Goal: Communication & Community: Answer question/provide support

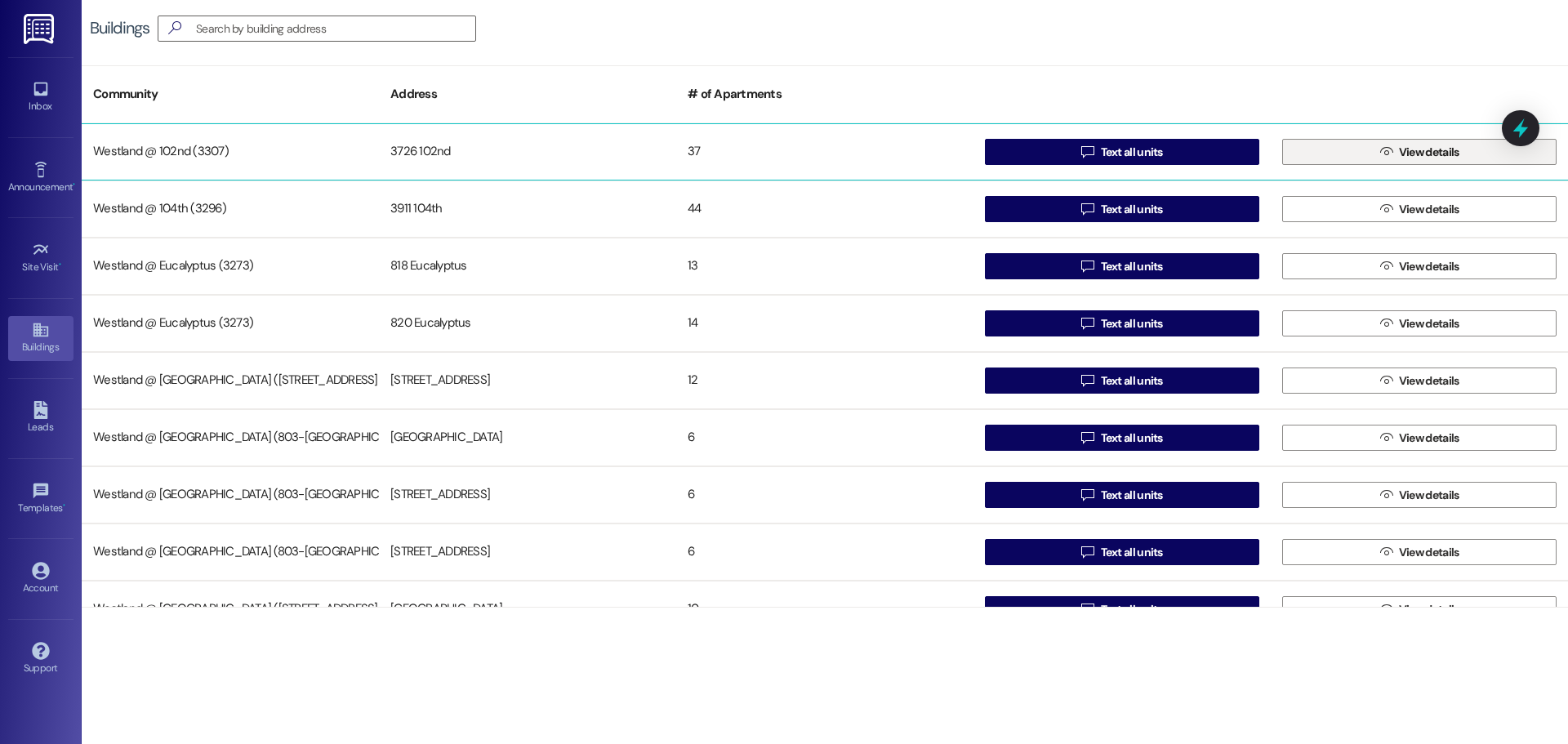
click at [1417, 156] on span "View details" at bounding box center [1429, 152] width 61 height 17
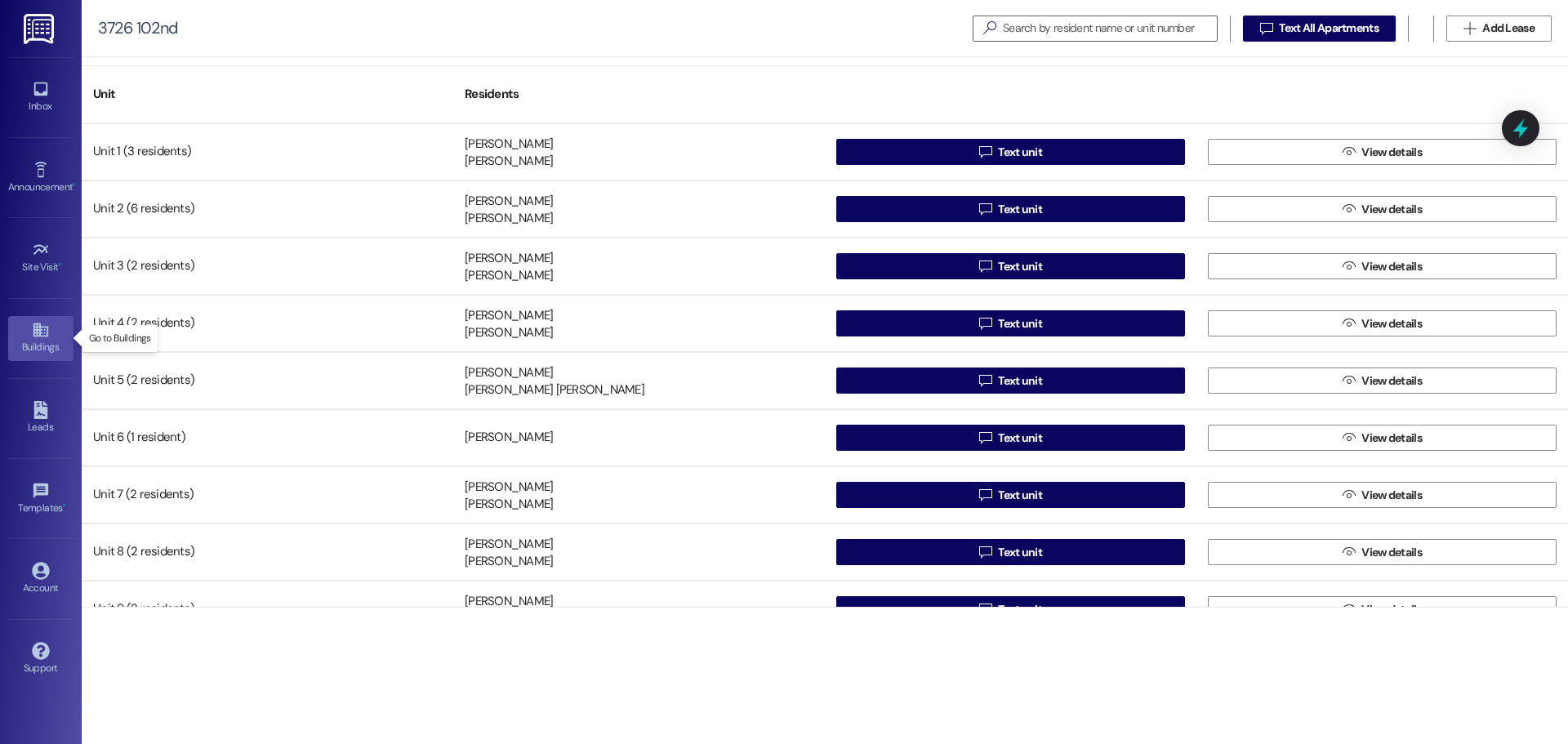
click at [37, 324] on icon at bounding box center [40, 330] width 15 height 14
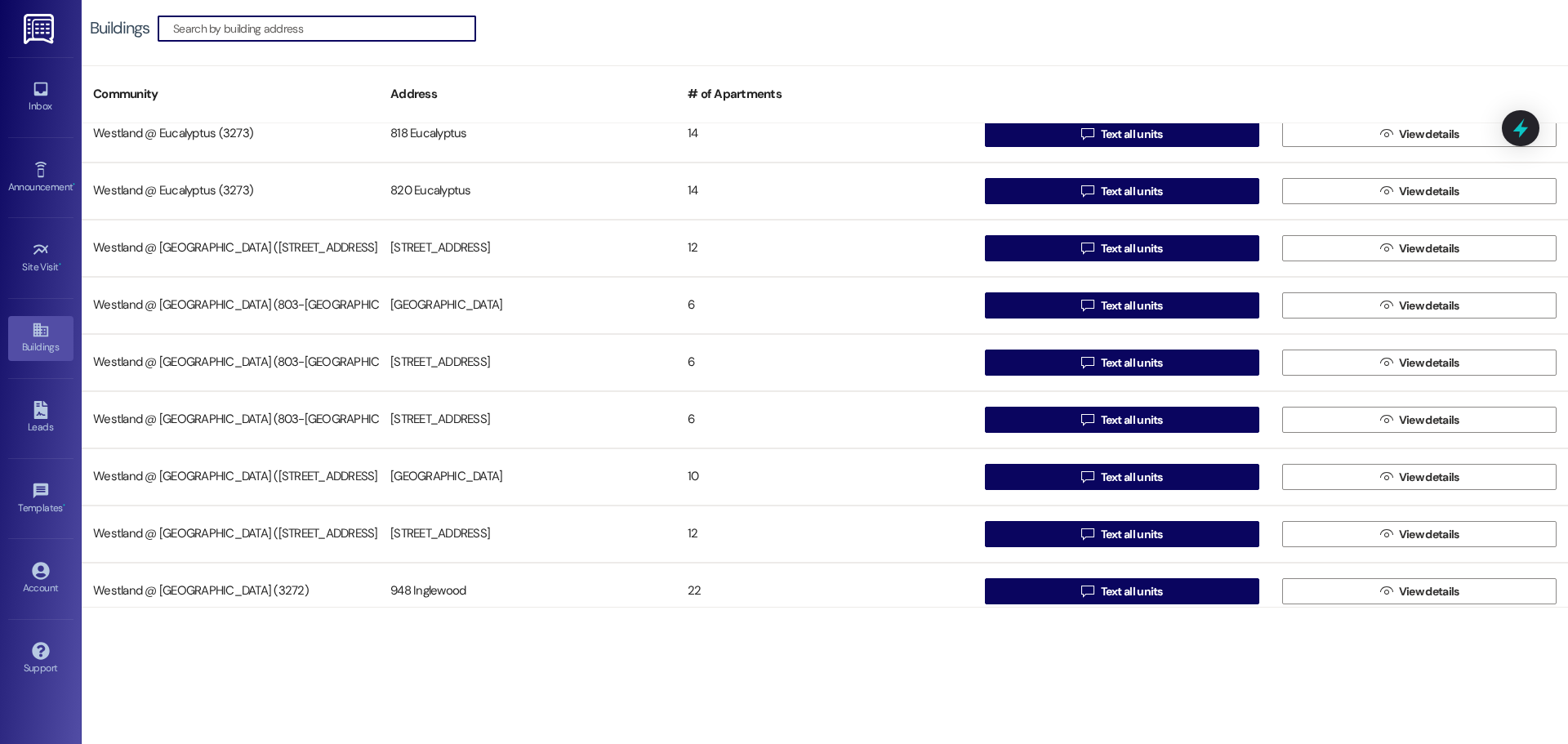
scroll to position [317, 0]
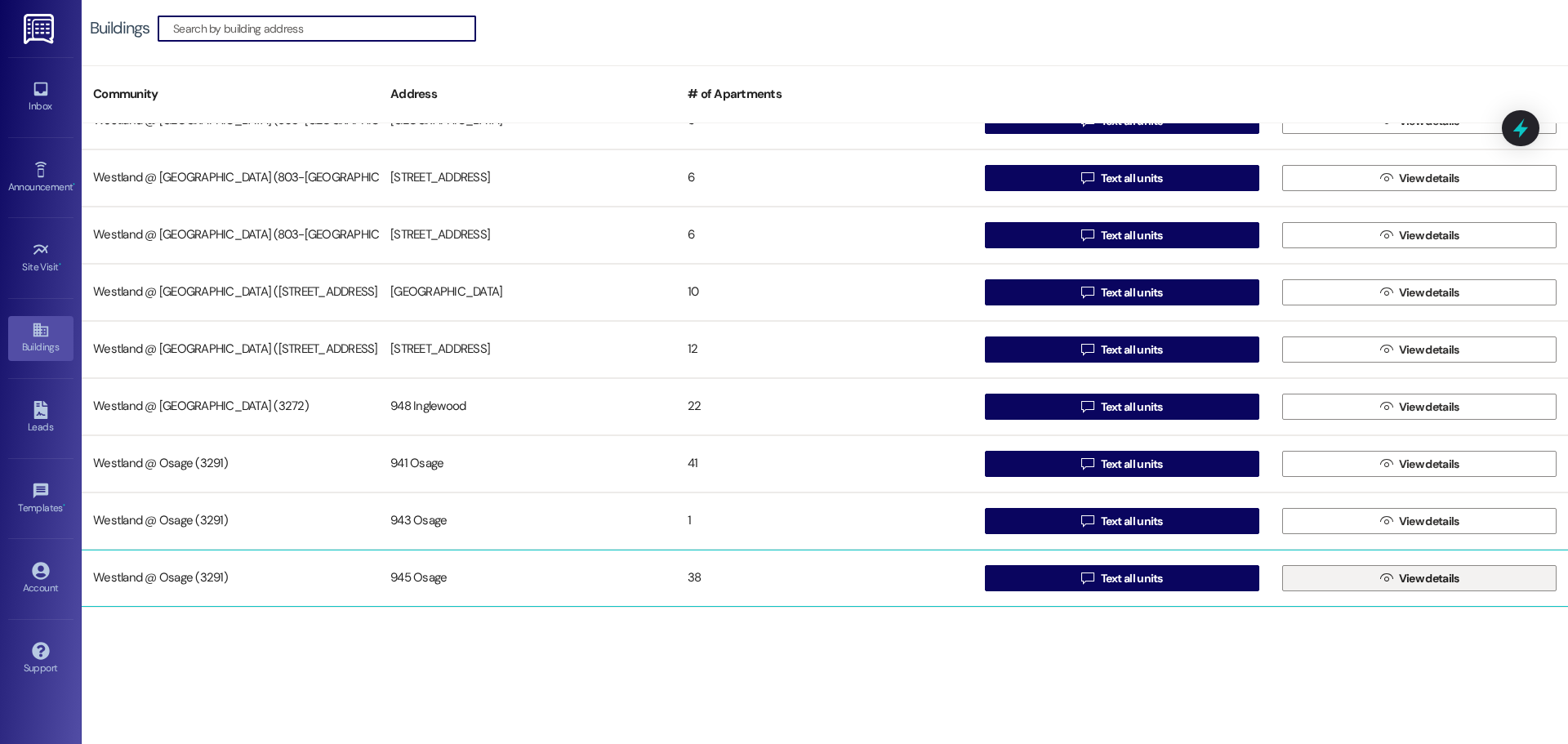
click at [1430, 573] on span "View details" at bounding box center [1429, 578] width 61 height 17
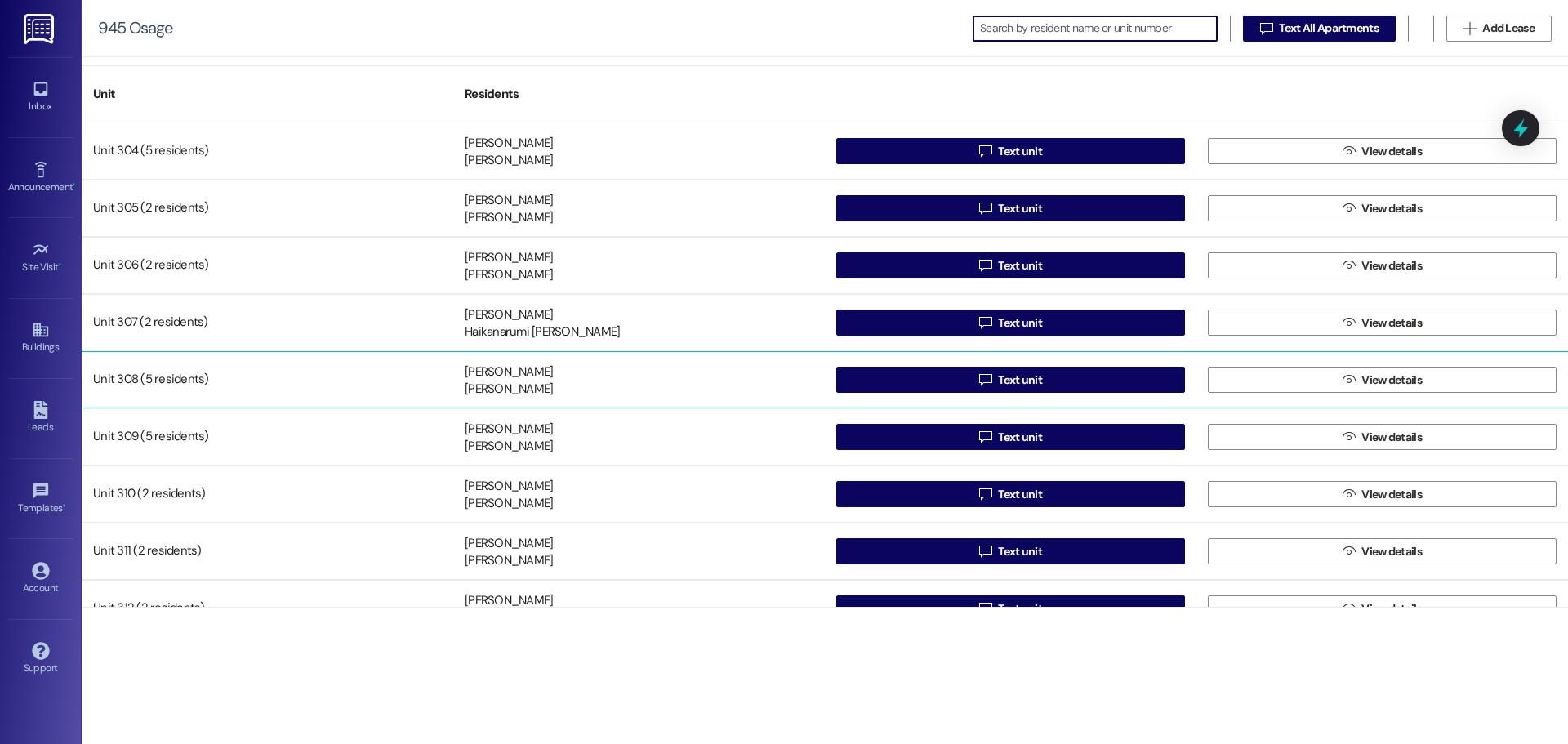
scroll to position [1594, 0]
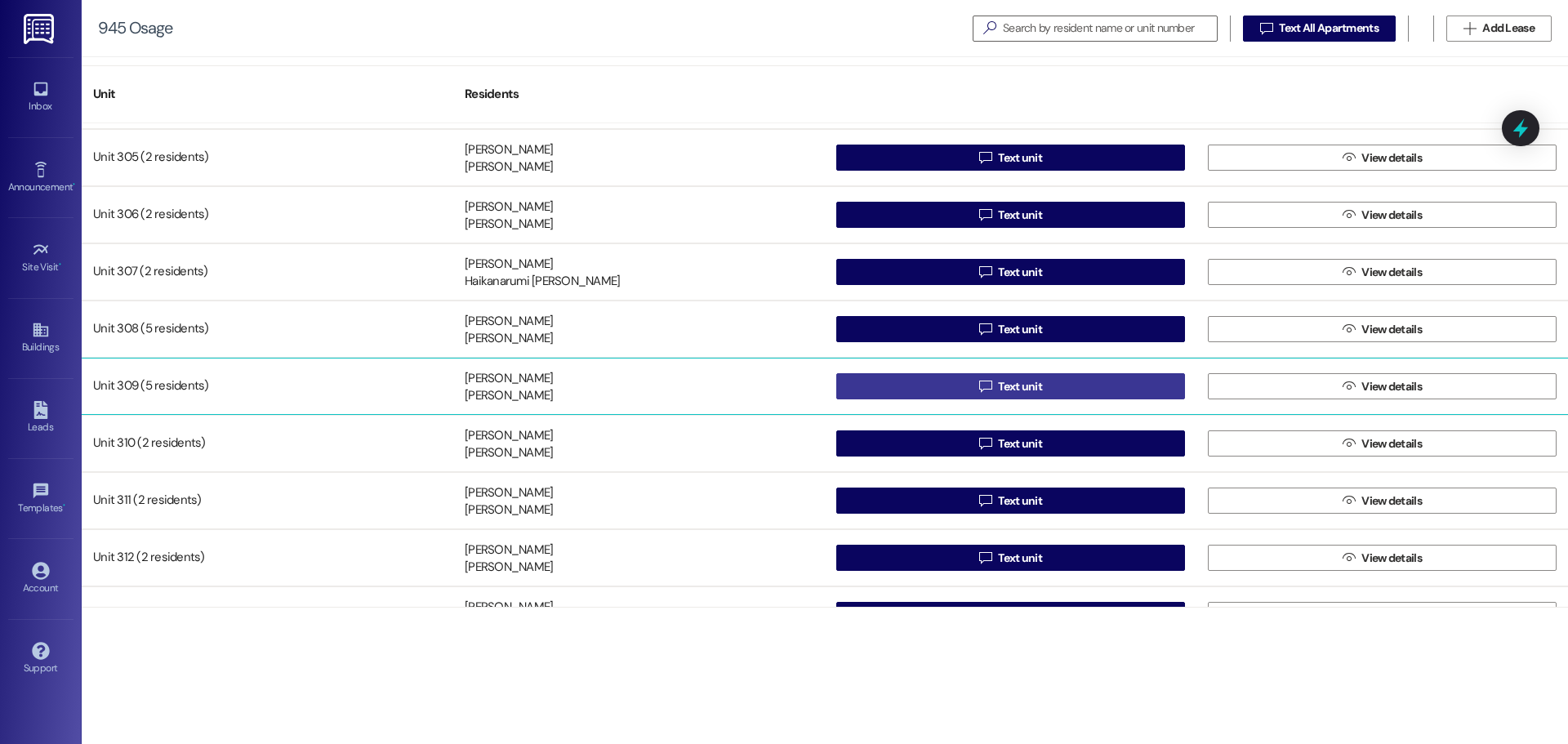
click at [1063, 384] on button " Text unit" at bounding box center [1011, 386] width 349 height 26
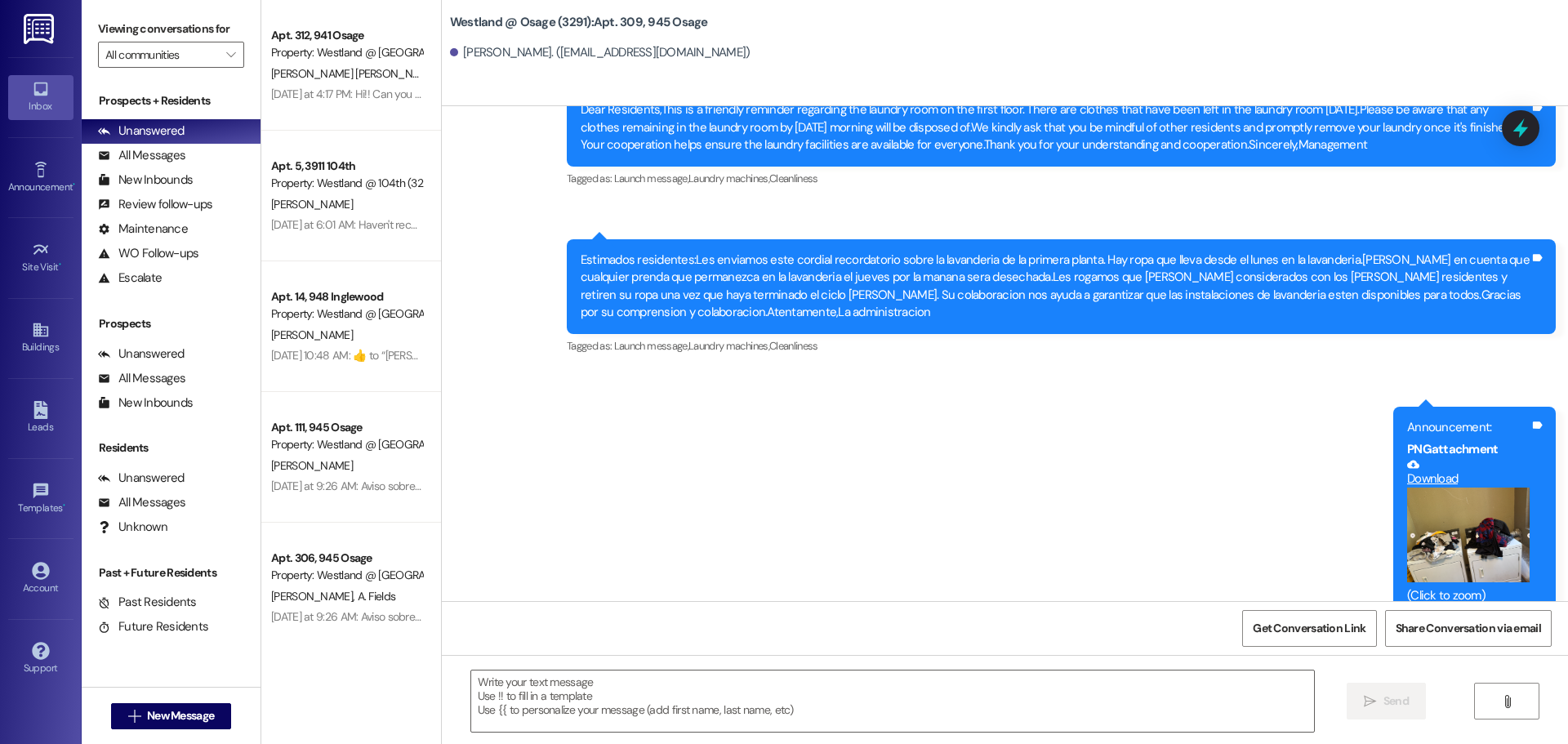
scroll to position [3823, 0]
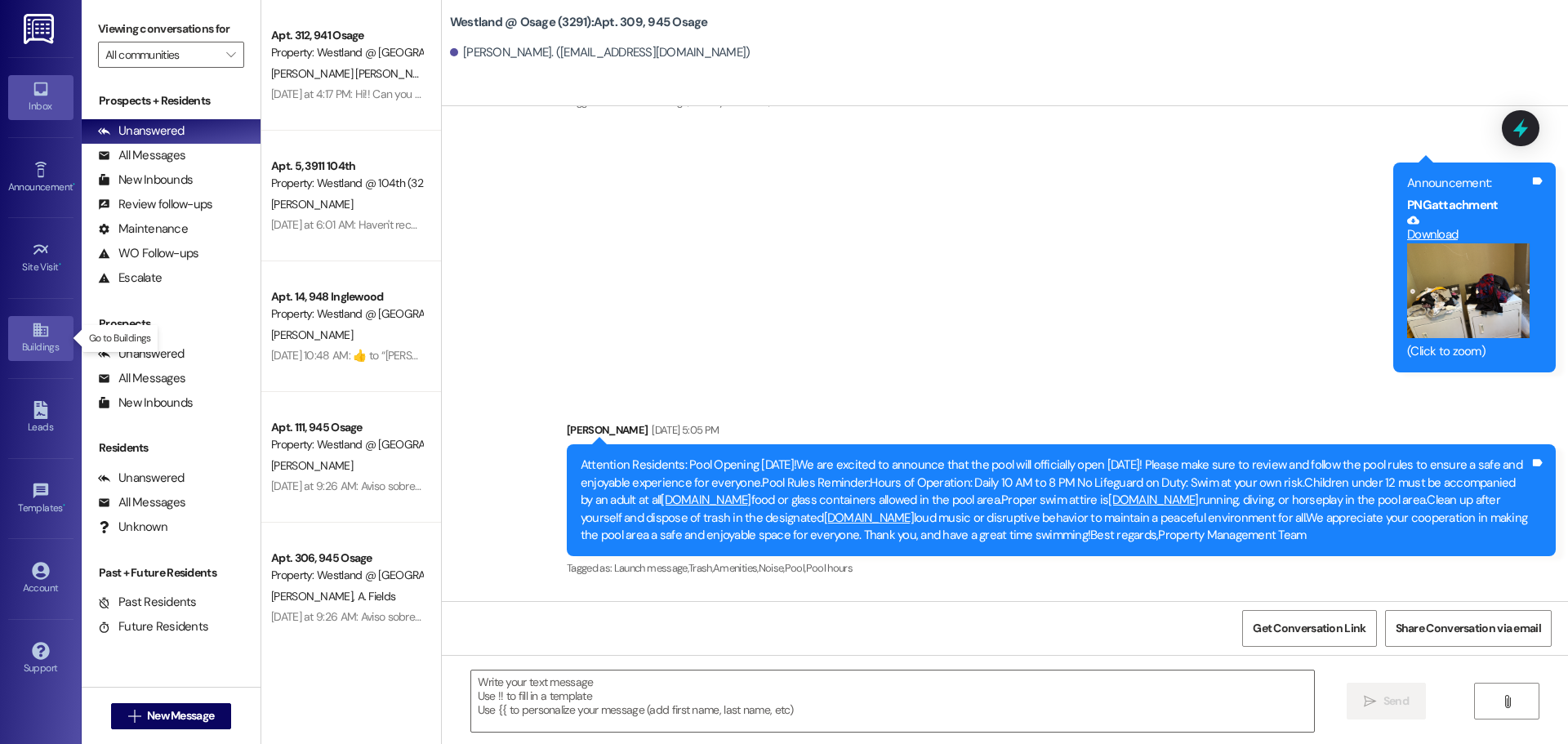
click at [50, 335] on link "Buildings" at bounding box center [41, 338] width 66 height 44
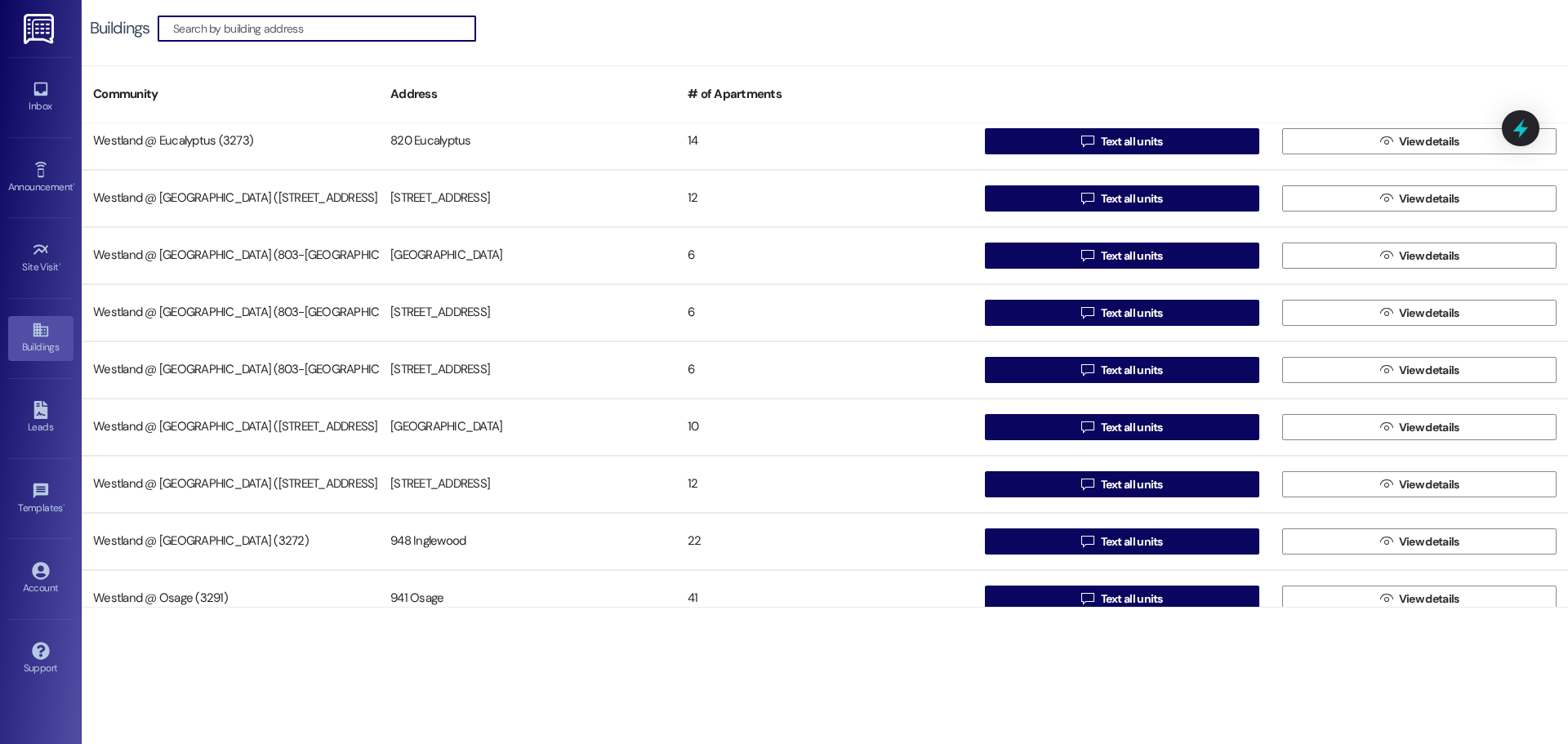
scroll to position [317, 0]
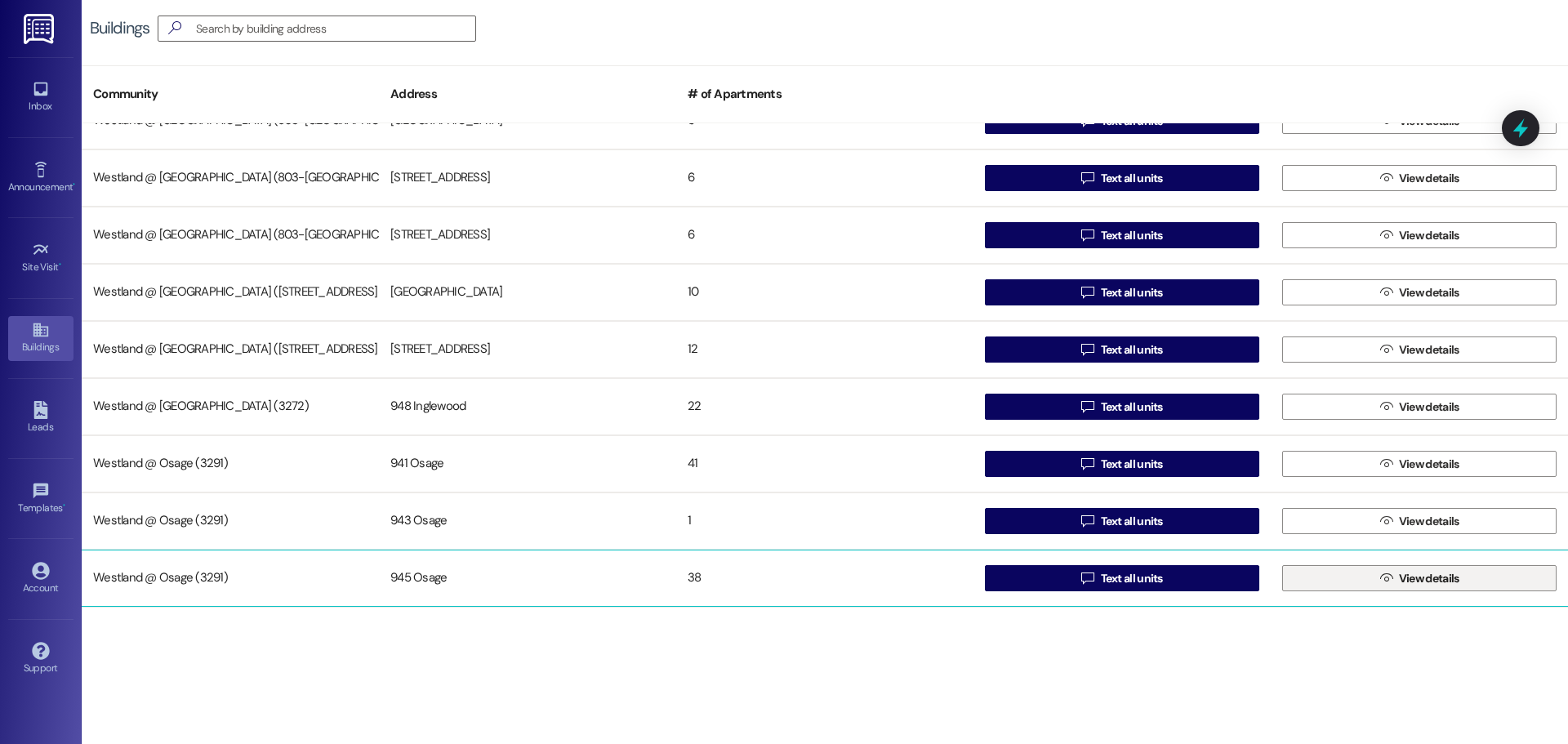
click at [1424, 581] on span "View details" at bounding box center [1429, 578] width 61 height 17
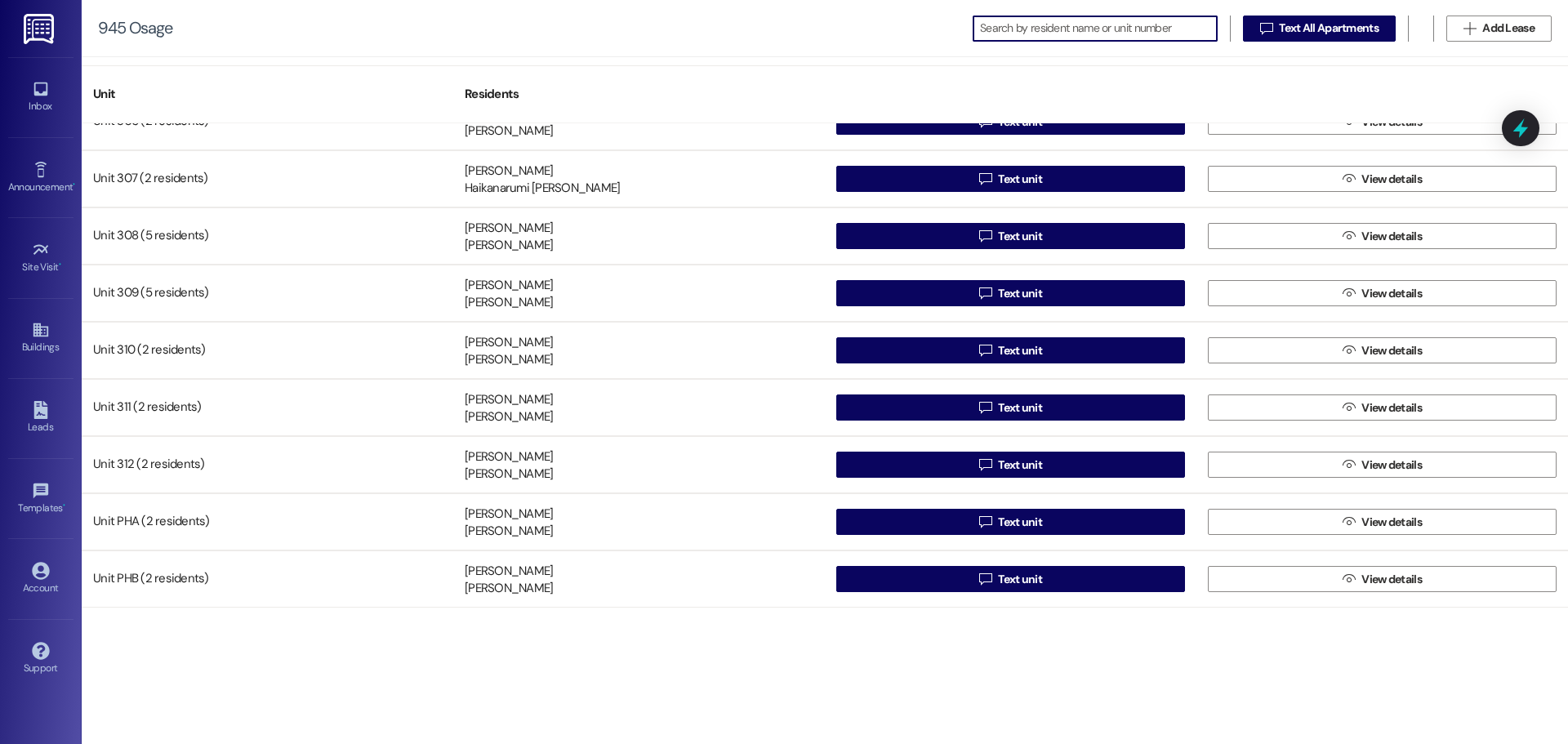
scroll to position [1689, 0]
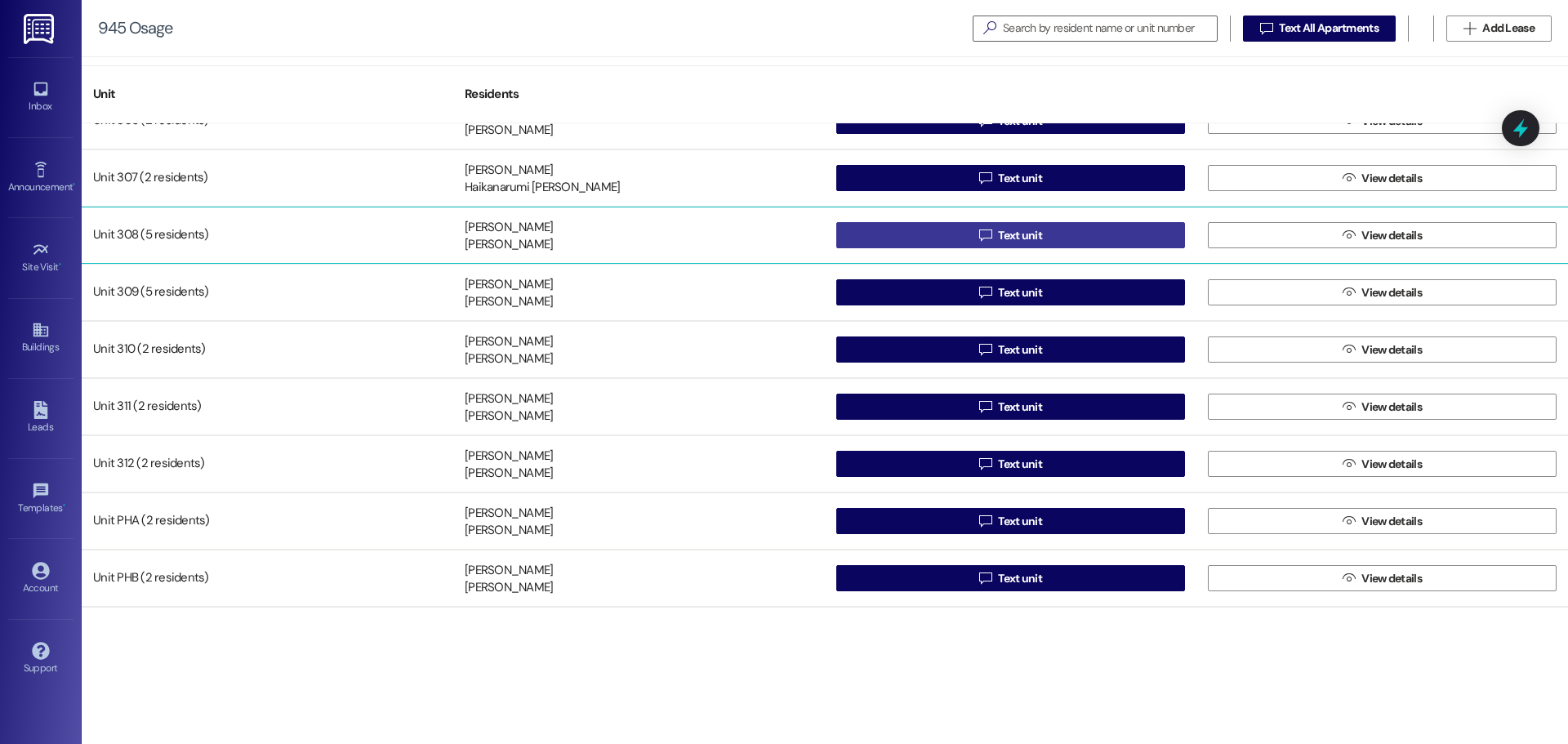
click at [1011, 230] on span "Text unit" at bounding box center [1019, 234] width 44 height 17
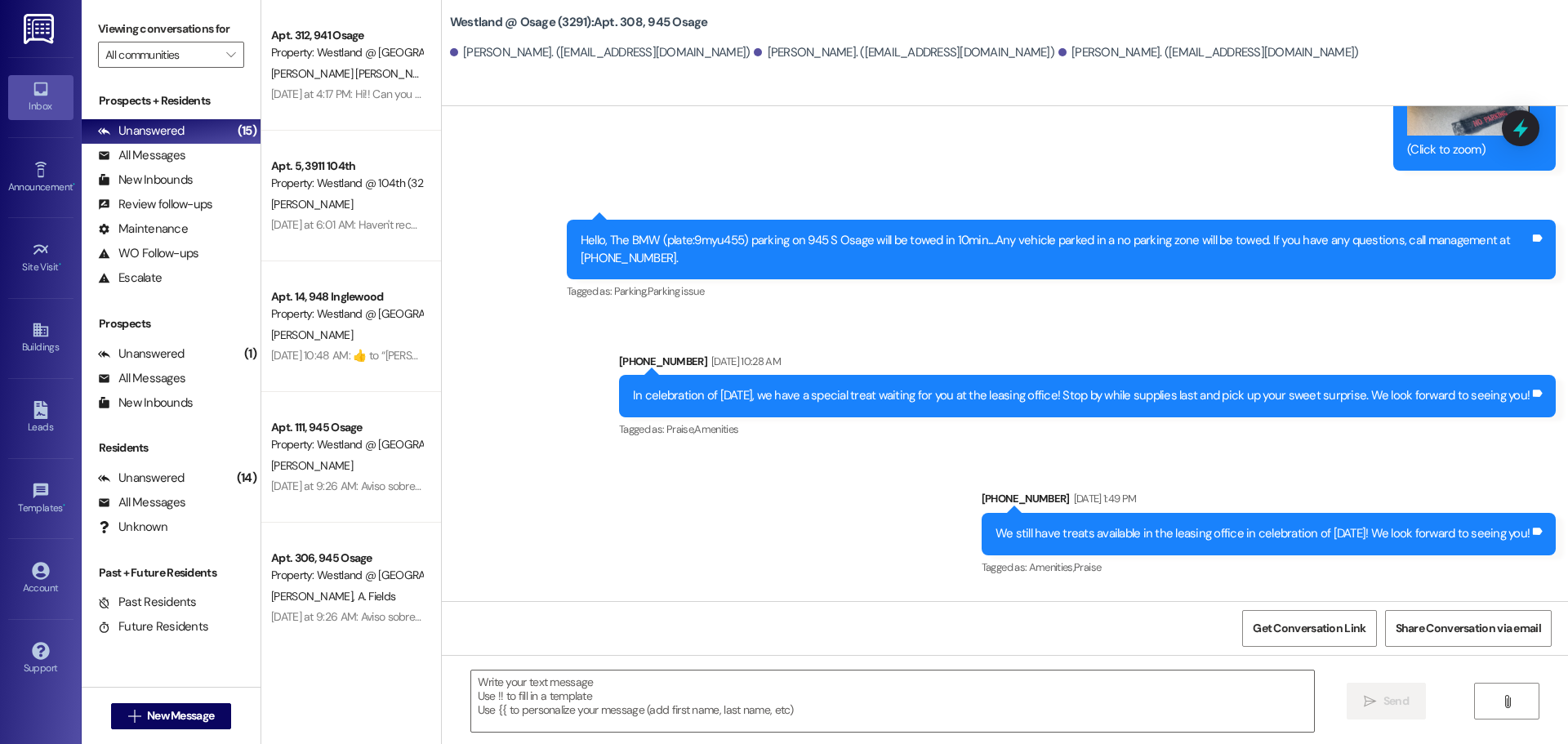
scroll to position [23716, 0]
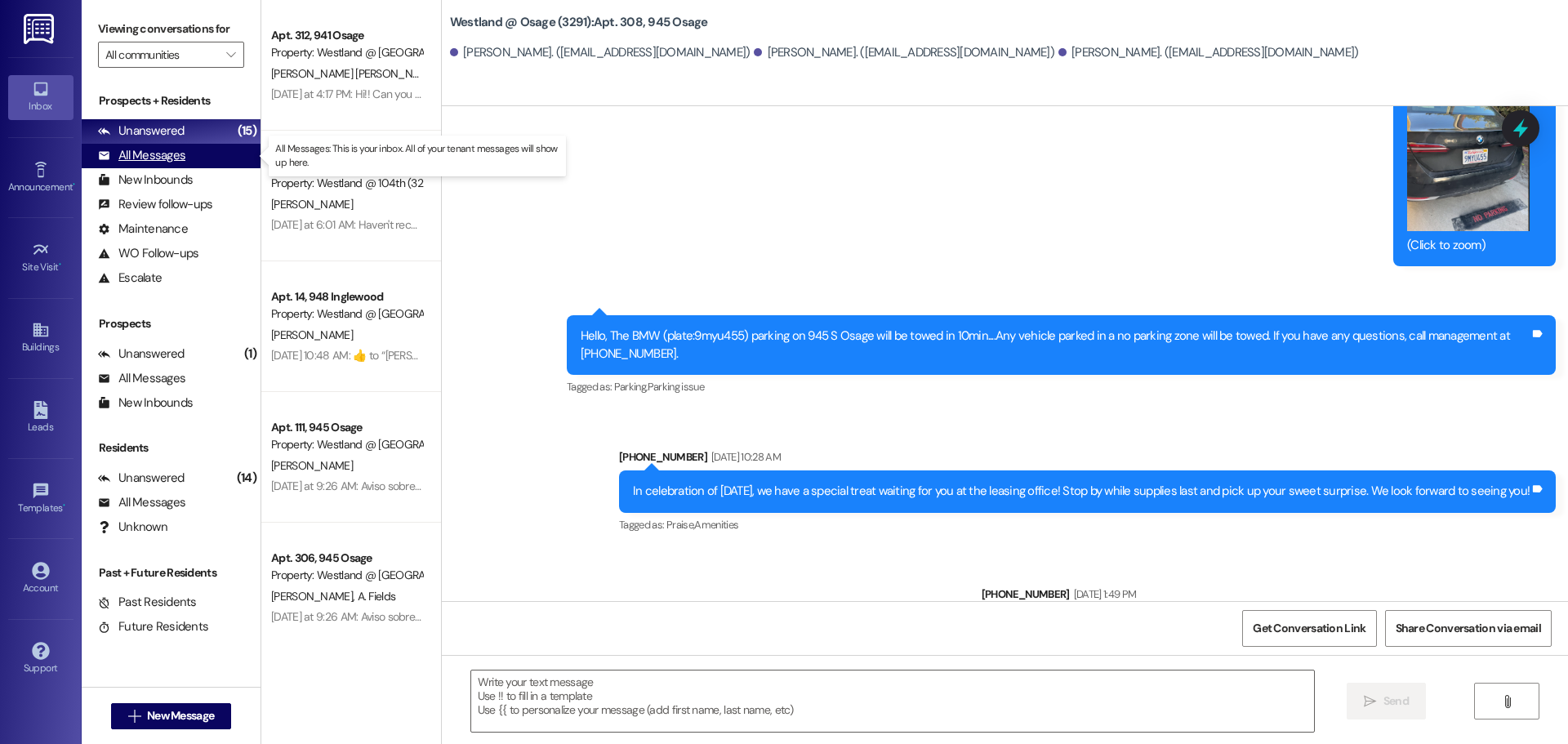
click at [161, 153] on div "All Messages" at bounding box center [142, 155] width 87 height 17
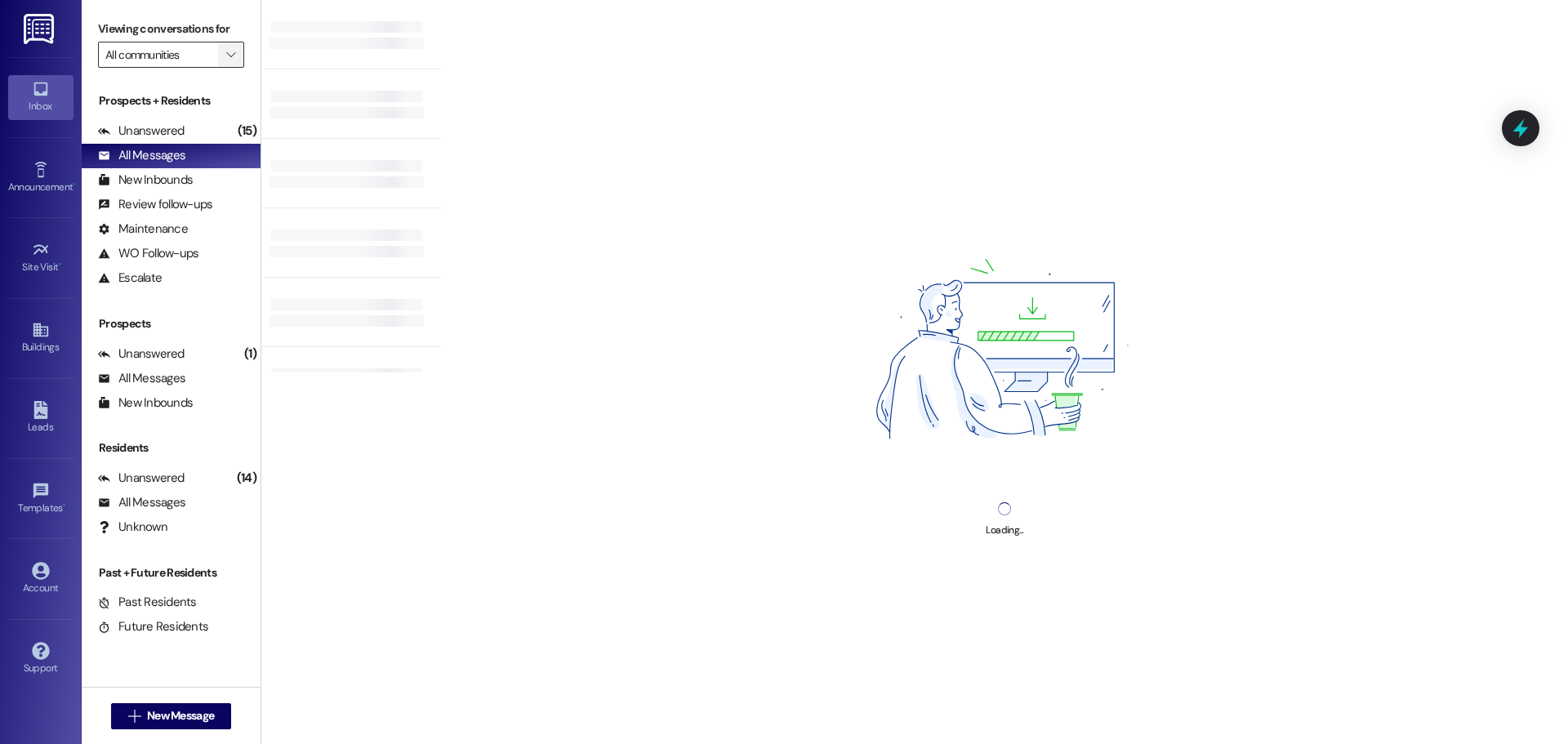
click at [222, 53] on button "" at bounding box center [231, 55] width 26 height 26
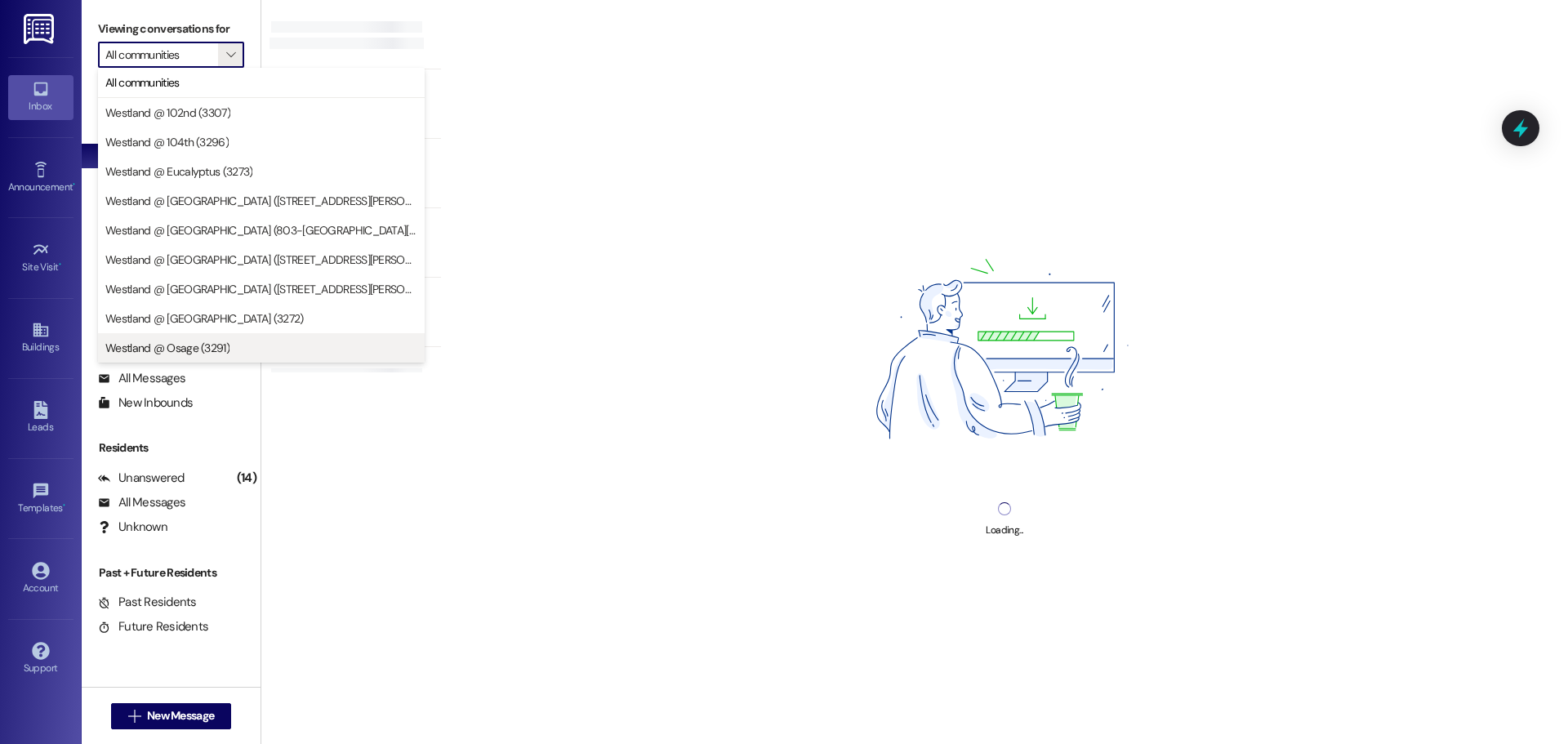
click at [258, 343] on span "Westland @ Osage (3291)" at bounding box center [261, 348] width 312 height 16
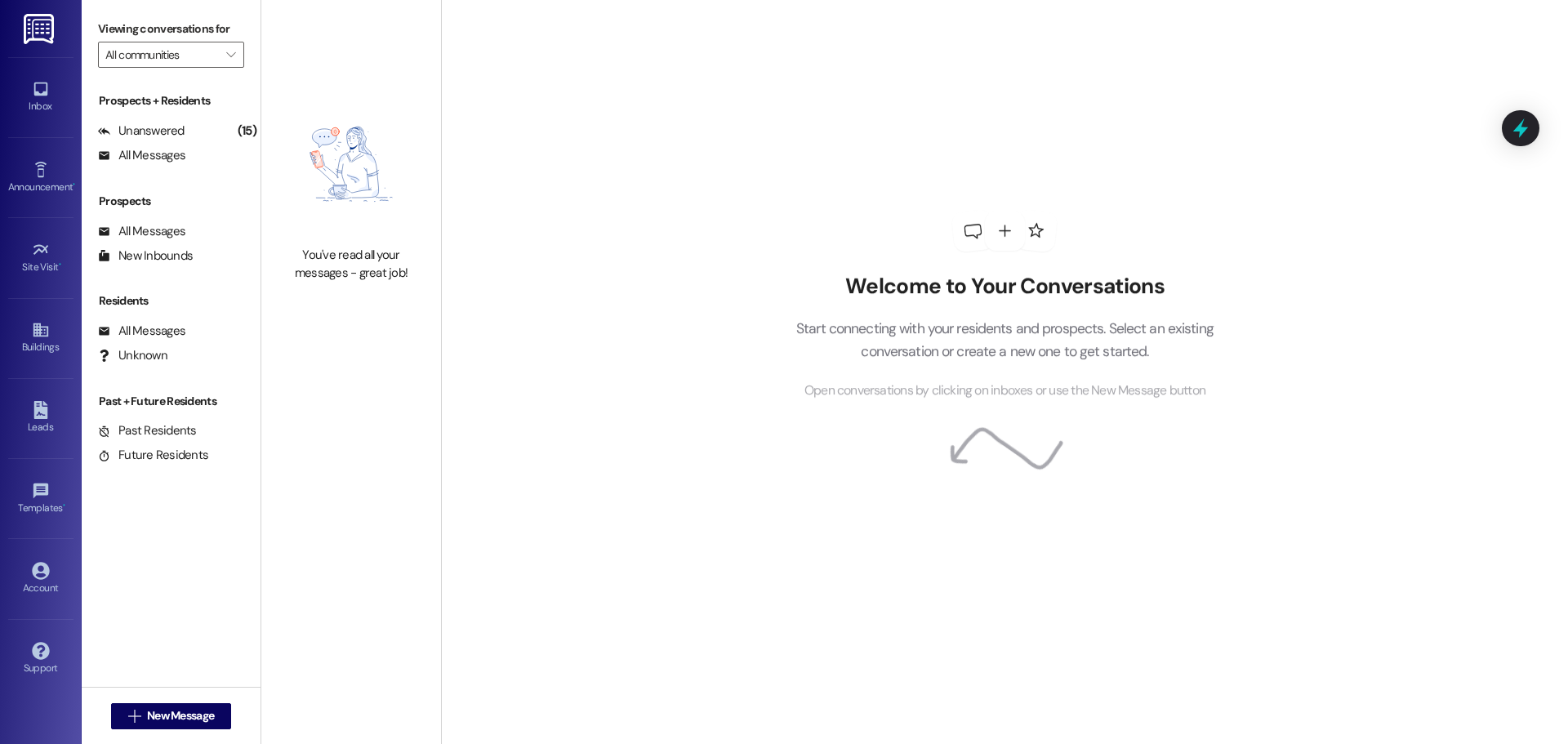
type input "Westland @ Osage (3291)"
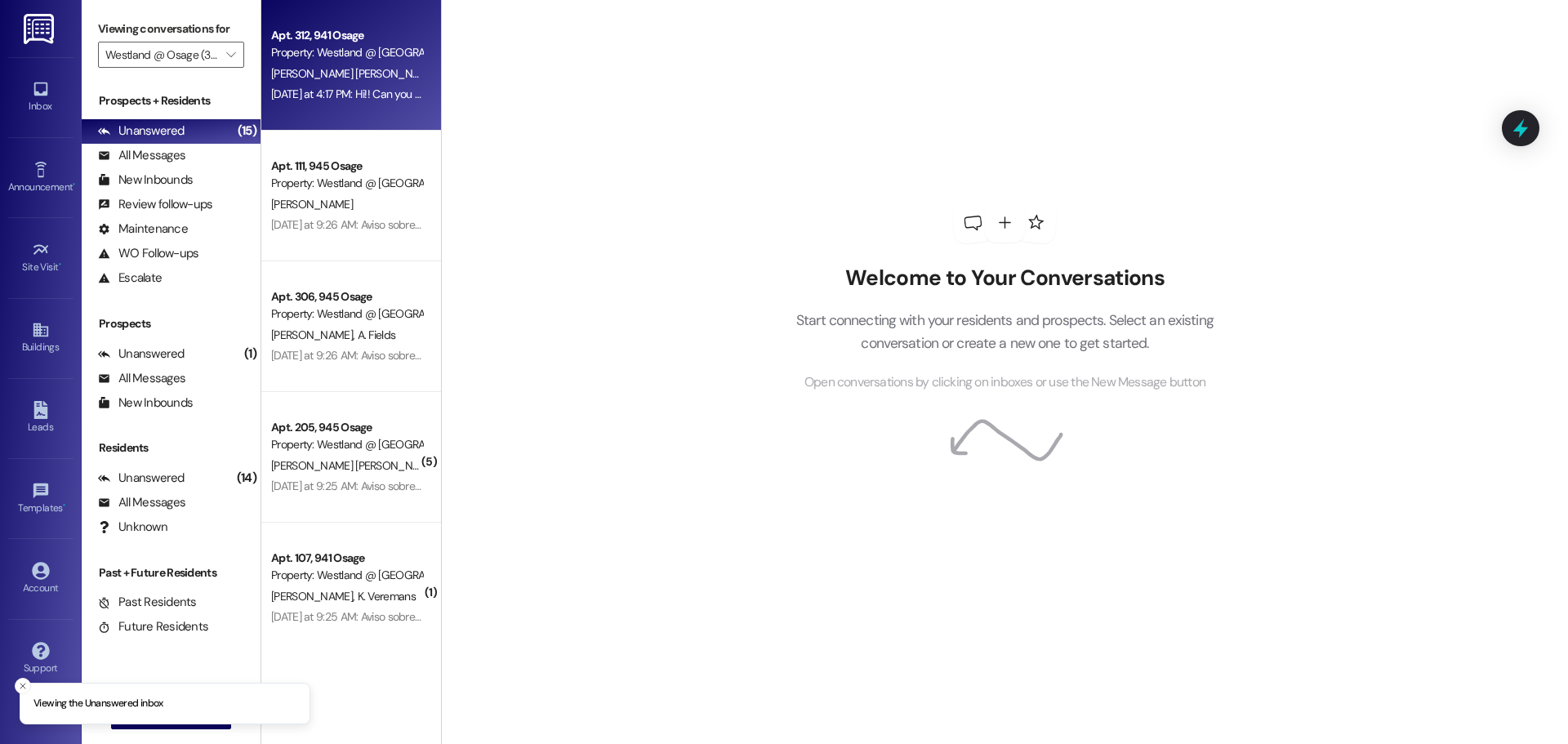
click at [383, 42] on div "Apt. 312, 941 Osage" at bounding box center [347, 35] width 151 height 17
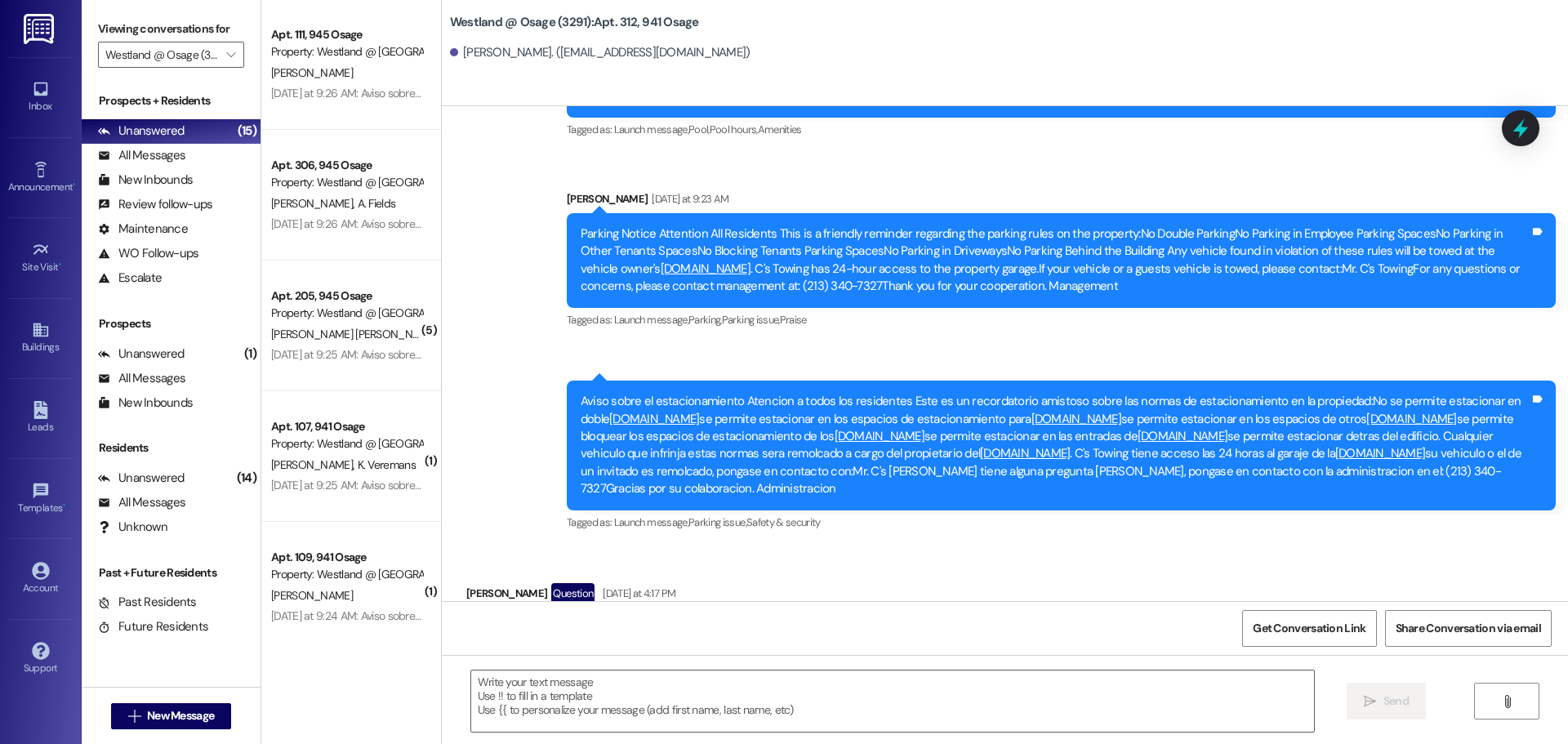
scroll to position [132, 0]
drag, startPoint x: 335, startPoint y: 205, endPoint x: 140, endPoint y: 167, distance: 198.7
click at [357, 206] on span "A. Fields" at bounding box center [376, 202] width 39 height 15
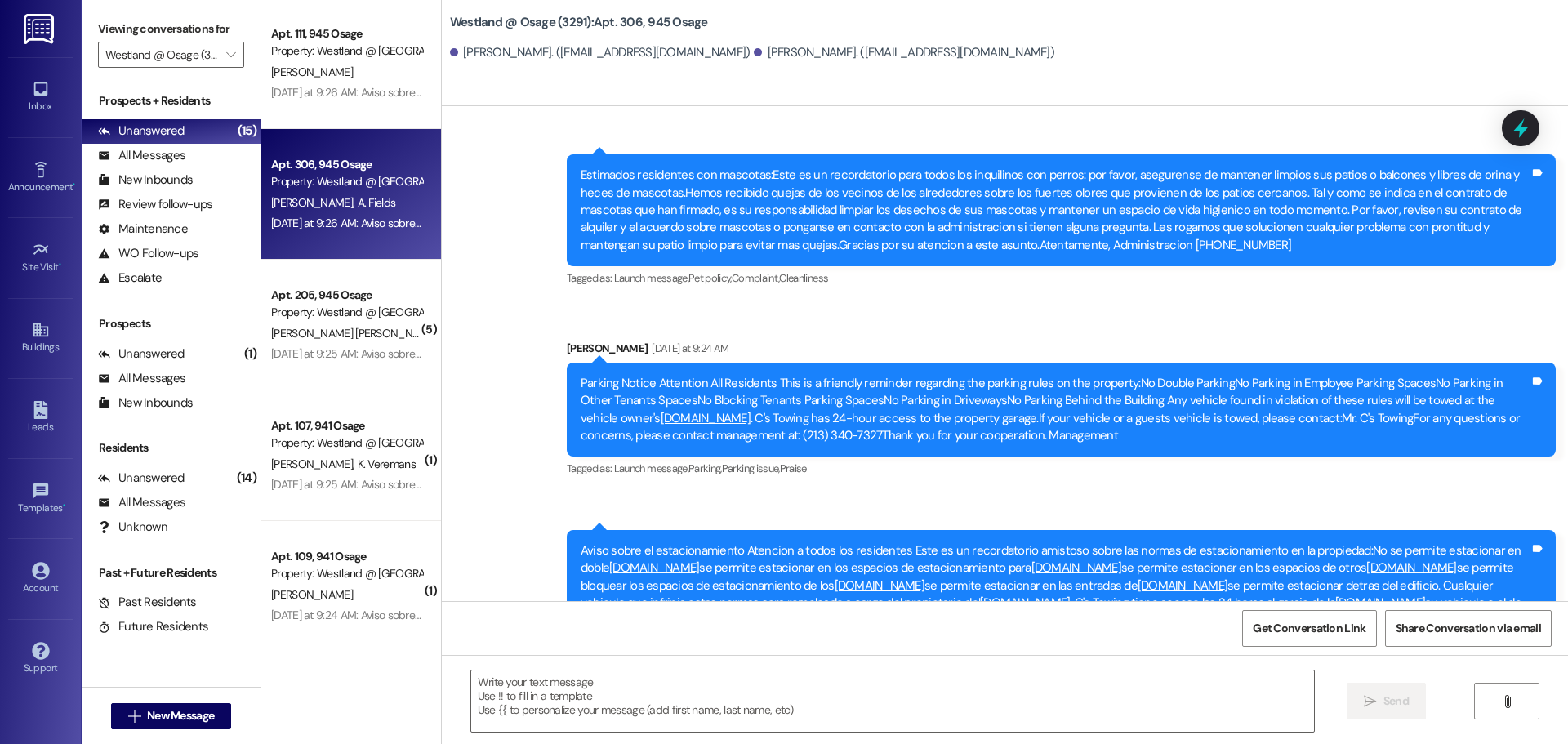
scroll to position [4698, 0]
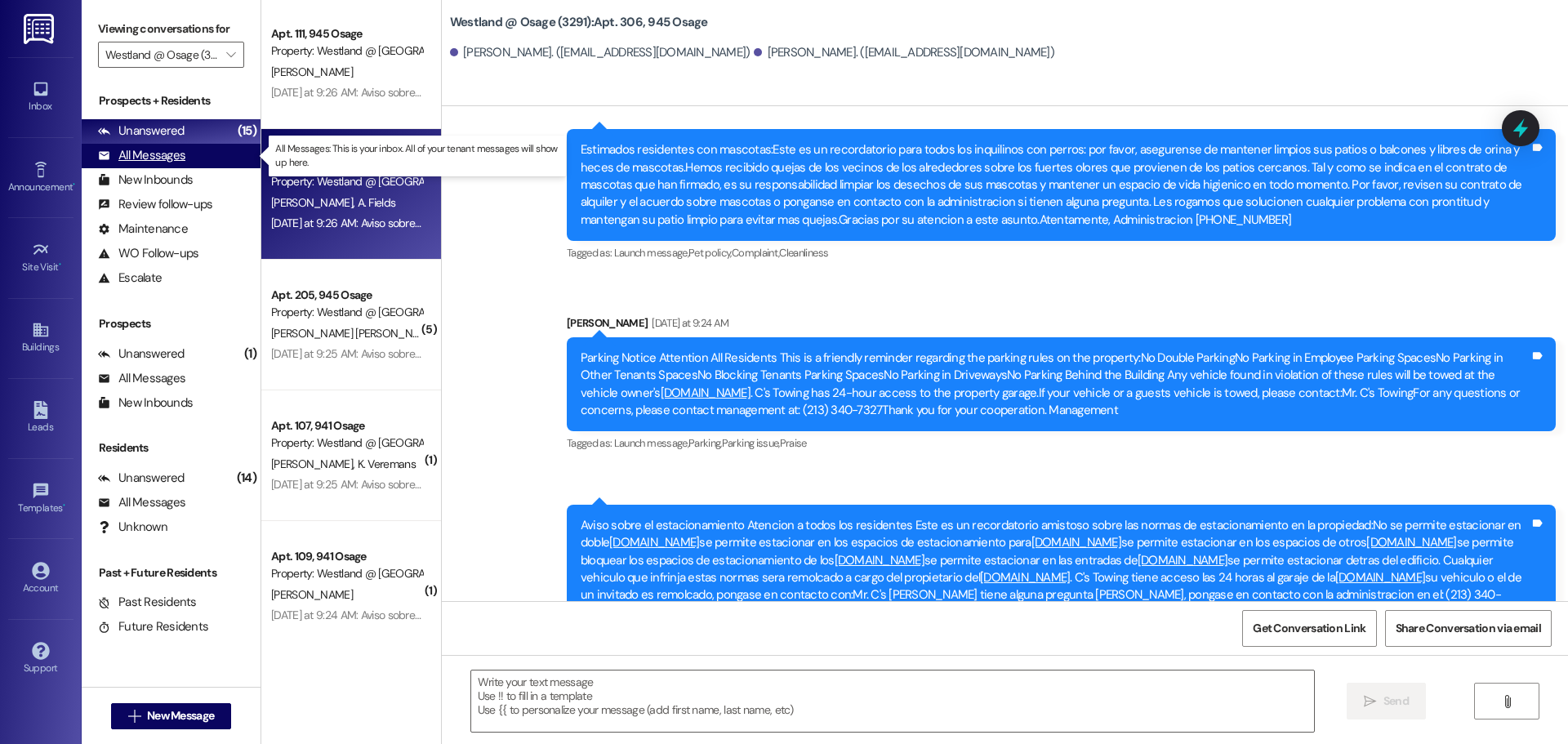
click at [135, 153] on div "All Messages" at bounding box center [142, 155] width 87 height 17
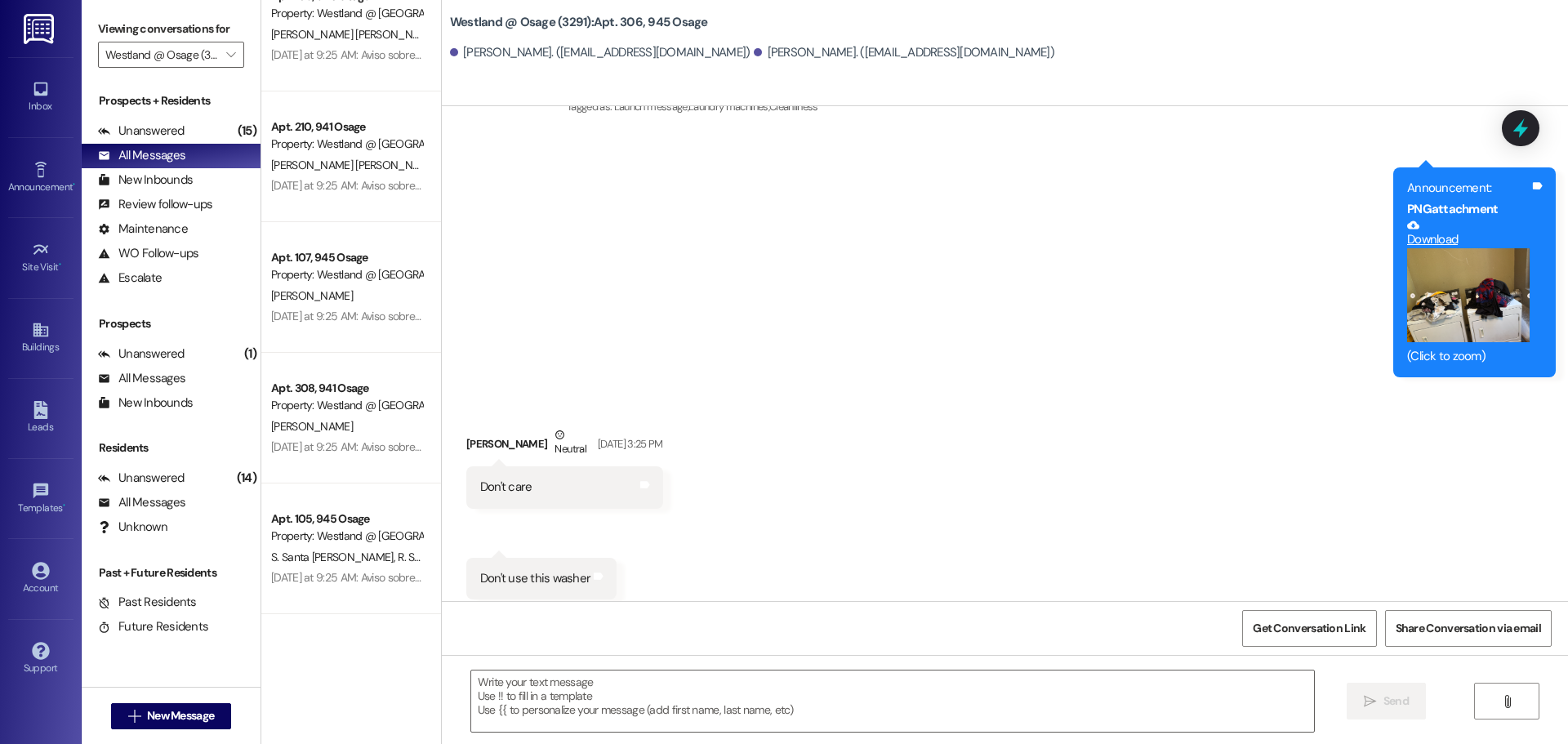
scroll to position [4652, 0]
